Goal: Task Accomplishment & Management: Use online tool/utility

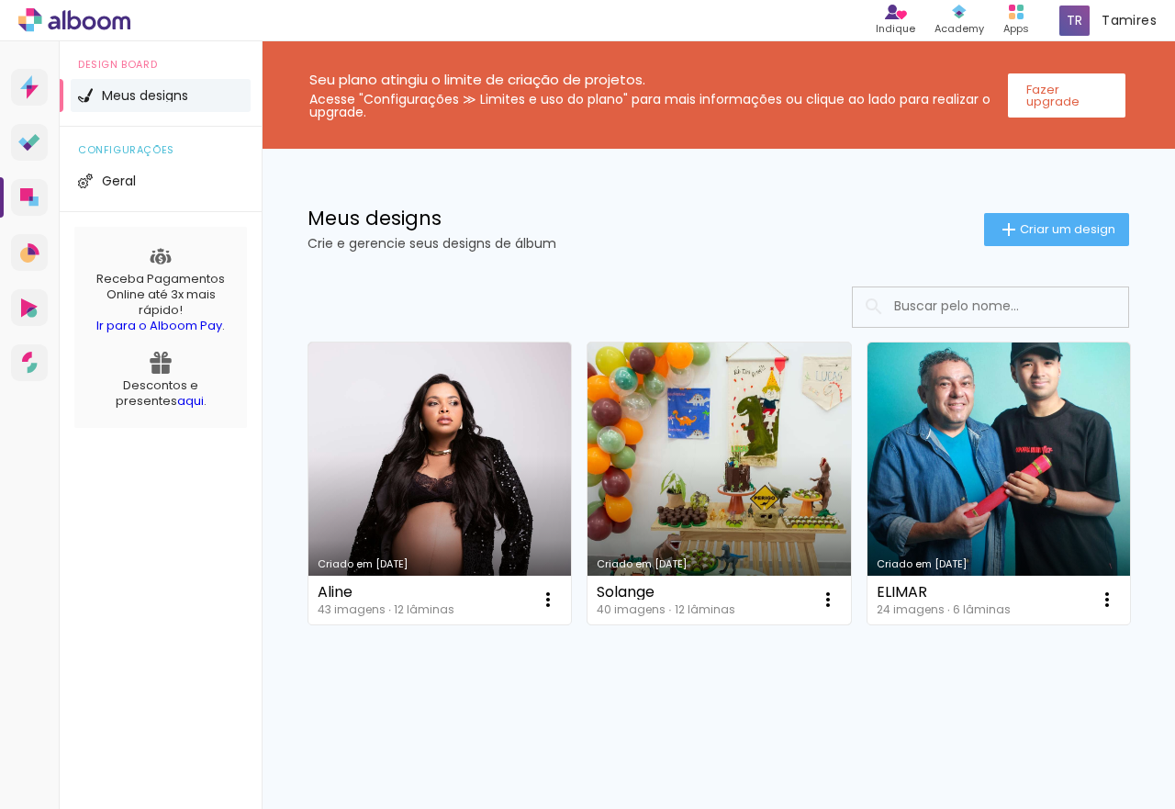
click at [755, 417] on link "Criado em [DATE]" at bounding box center [718, 483] width 262 height 282
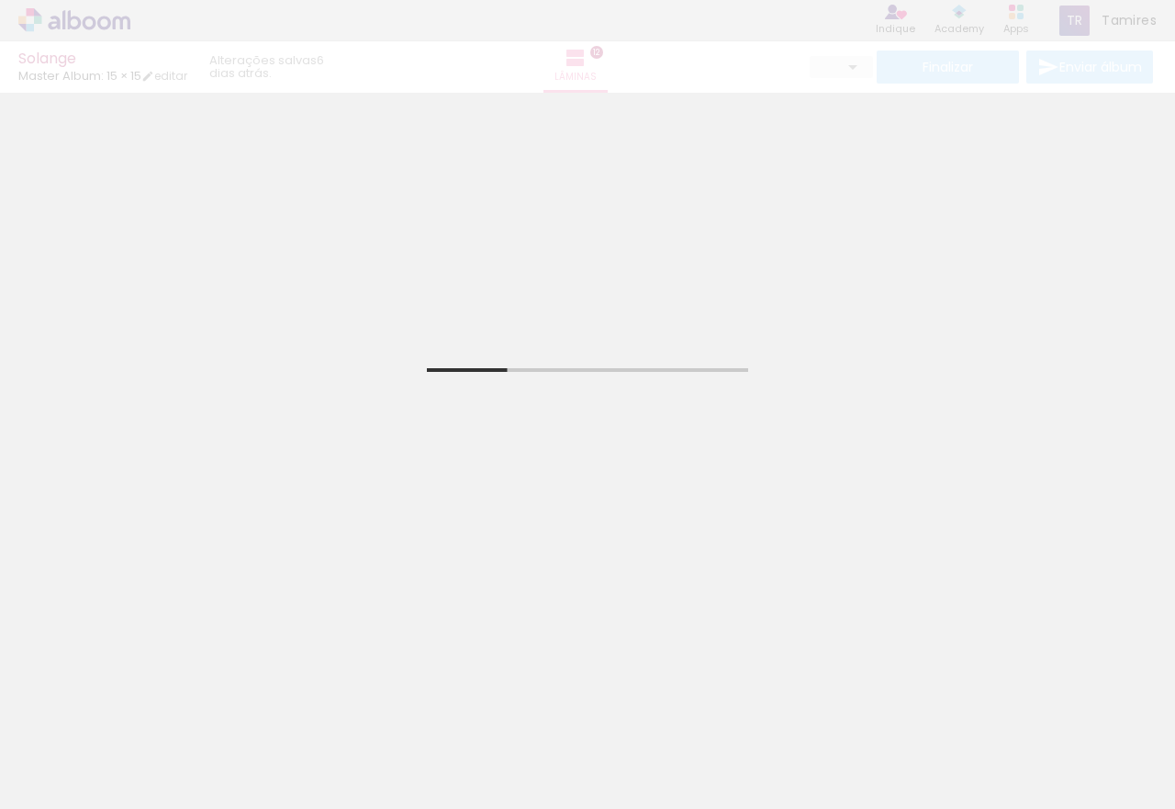
click at [73, 751] on input "Todas as fotos" at bounding box center [52, 753] width 70 height 16
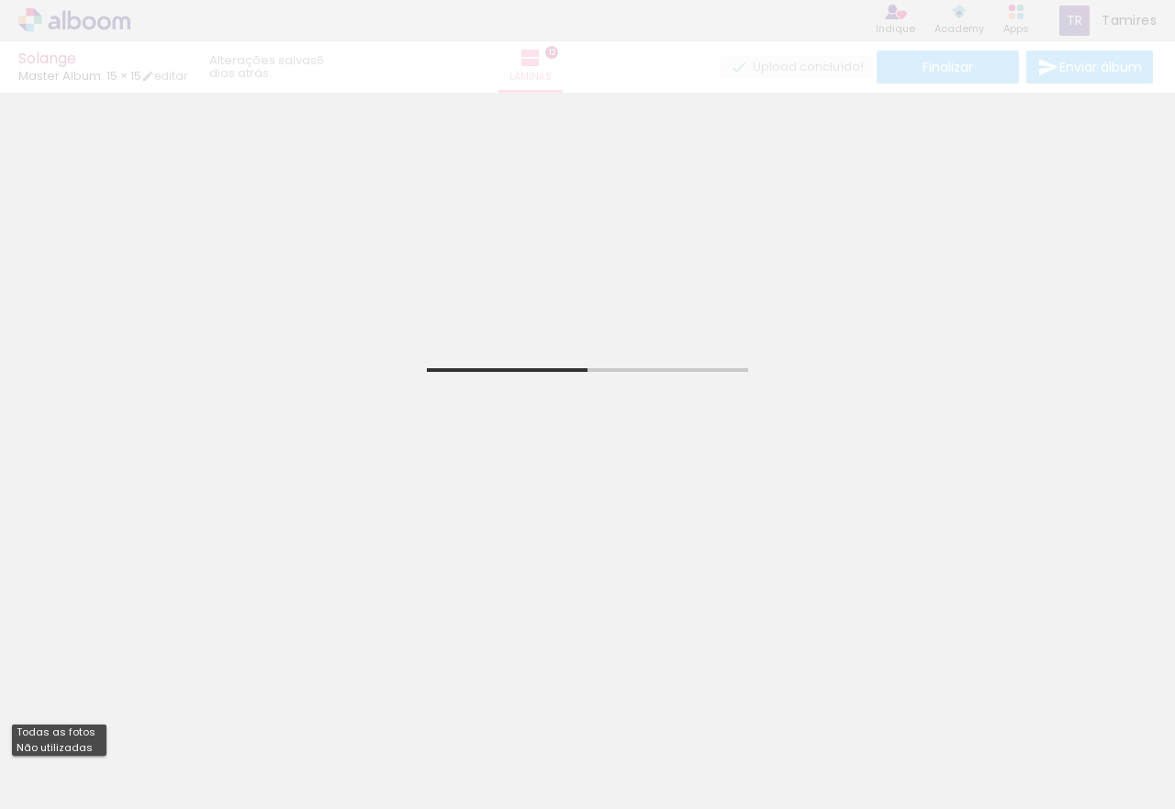
click at [0, 0] on slot "Não utilizadas" at bounding box center [0, 0] width 0 height 0
type input "Não utilizadas"
